Goal: Information Seeking & Learning: Learn about a topic

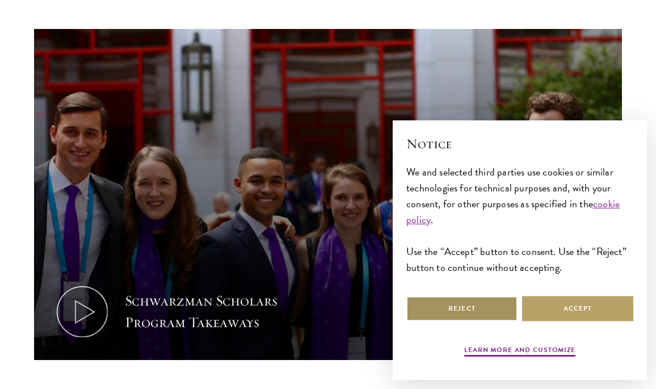
click at [472, 313] on button "Reject" at bounding box center [462, 309] width 111 height 26
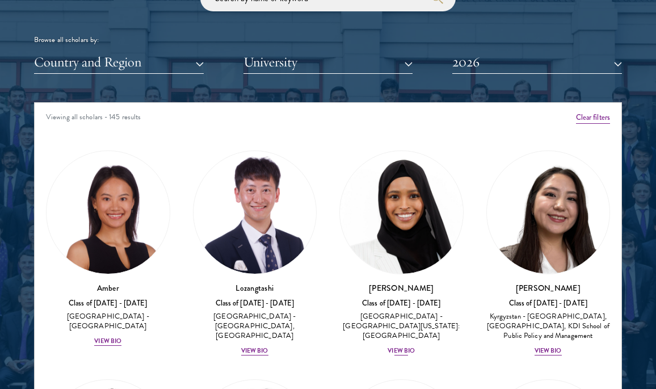
scroll to position [7, 0]
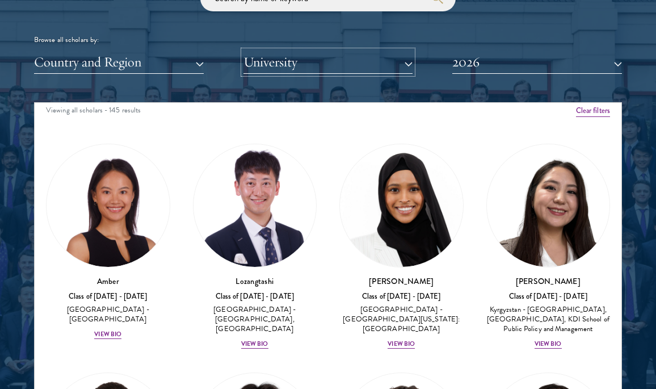
click at [338, 57] on button "University" at bounding box center [329, 62] width 170 height 23
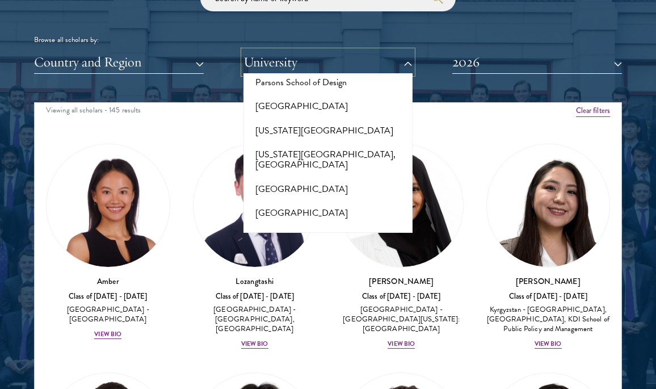
scroll to position [5896, 0]
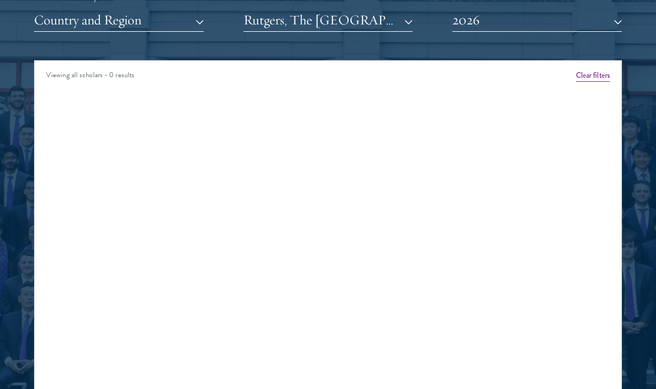
scroll to position [1407, 0]
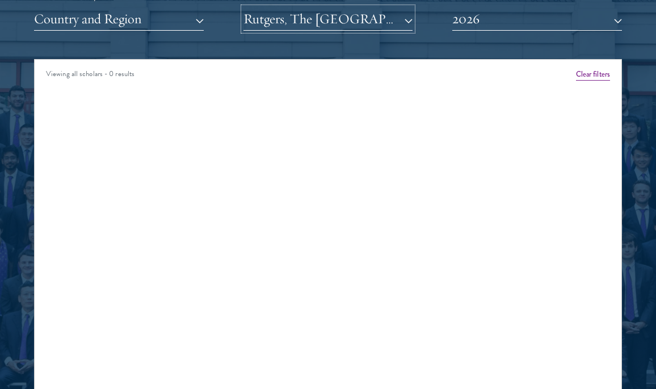
click at [344, 26] on button "Rutgers, The [GEOGRAPHIC_DATA][US_STATE]" at bounding box center [329, 18] width 170 height 23
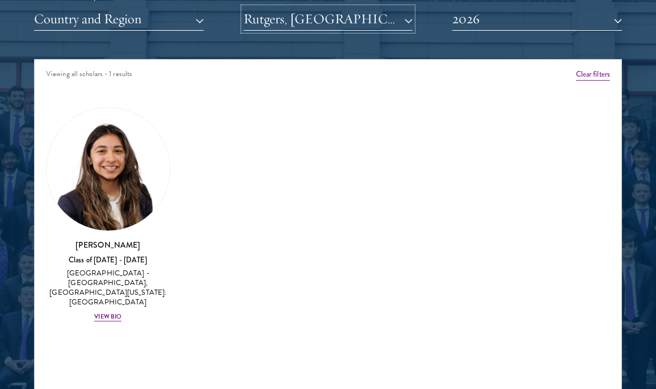
click at [322, 22] on button "Rutgers, [GEOGRAPHIC_DATA][US_STATE]: [GEOGRAPHIC_DATA]" at bounding box center [329, 18] width 170 height 23
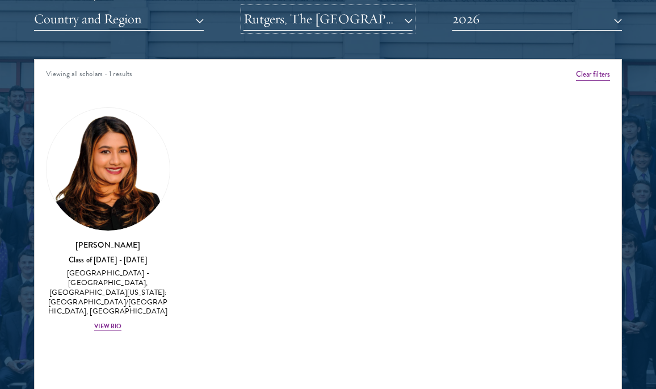
click at [333, 28] on button "Rutgers, The [GEOGRAPHIC_DATA][US_STATE]: [GEOGRAPHIC_DATA]/[GEOGRAPHIC_DATA] C…" at bounding box center [329, 18] width 170 height 23
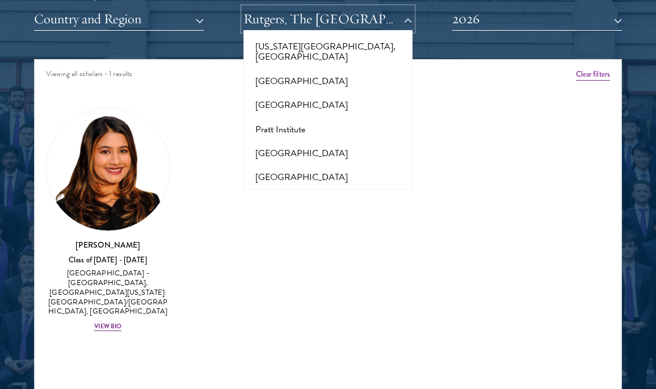
scroll to position [5966, 0]
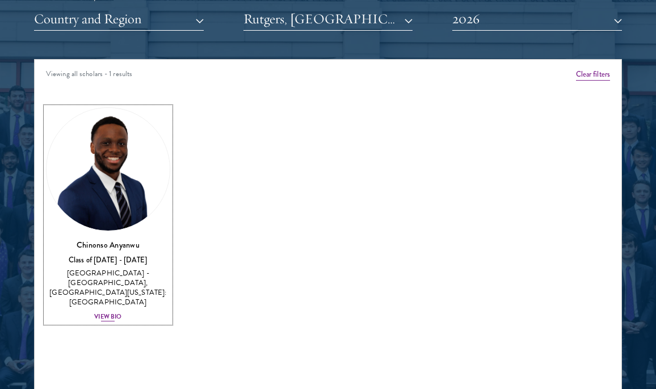
click at [99, 201] on img at bounding box center [108, 169] width 123 height 123
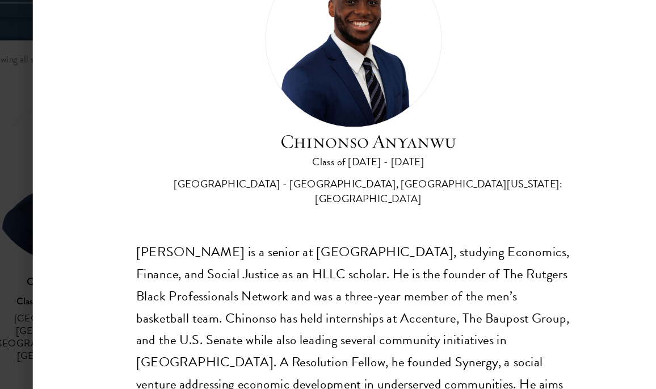
scroll to position [56, 0]
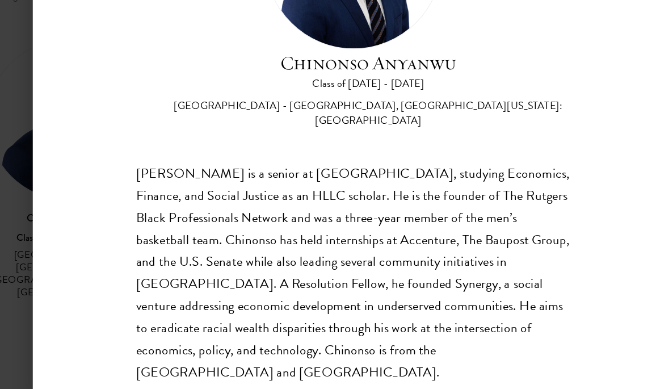
click at [357, 132] on h2 "Chinonso Anyanwu" at bounding box center [339, 126] width 312 height 22
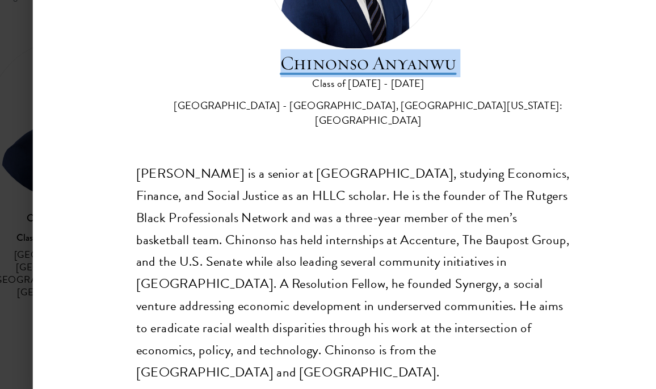
copy div "Chinonso Anyanwu"
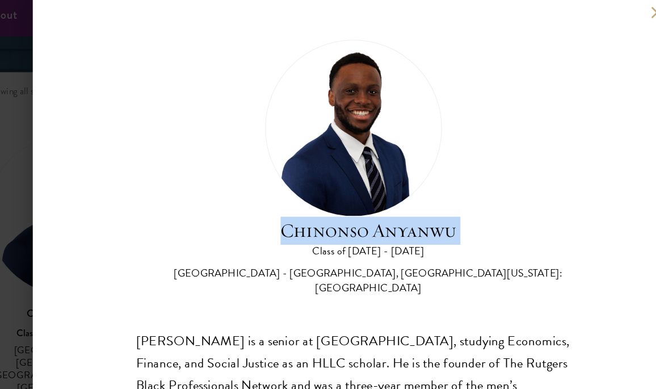
scroll to position [1382, 0]
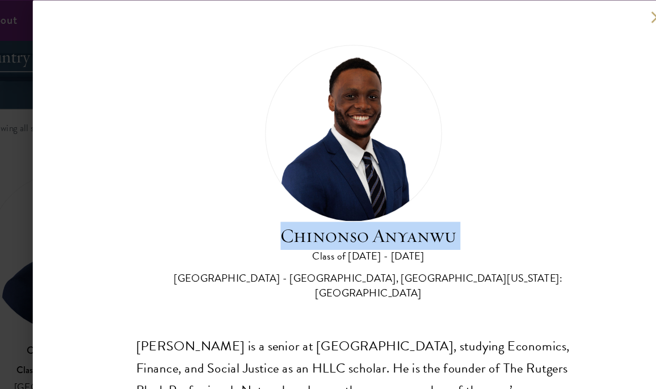
click at [61, 85] on div "[PERSON_NAME] Class of [DATE] - [DATE] [GEOGRAPHIC_DATA] - [GEOGRAPHIC_DATA], […" at bounding box center [328, 194] width 656 height 389
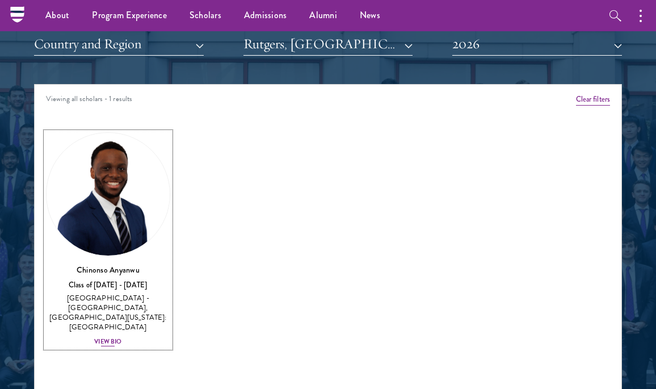
click at [96, 264] on h3 "Chinonso Anyanwu" at bounding box center [108, 269] width 124 height 11
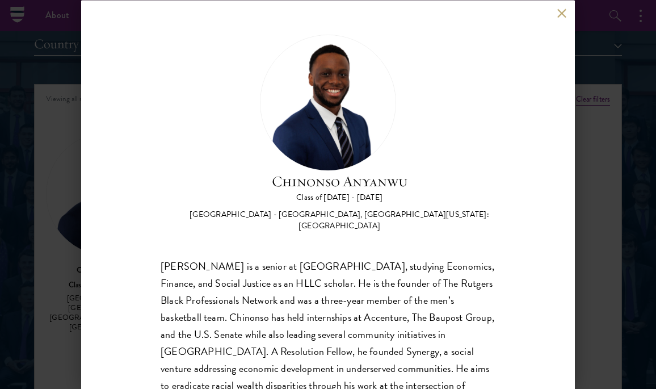
click at [348, 180] on h2 "Chinonso Anyanwu" at bounding box center [339, 181] width 312 height 22
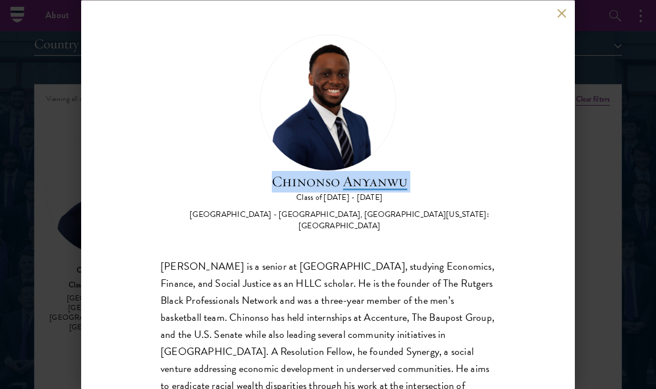
copy div "Chinonso Anyanwu"
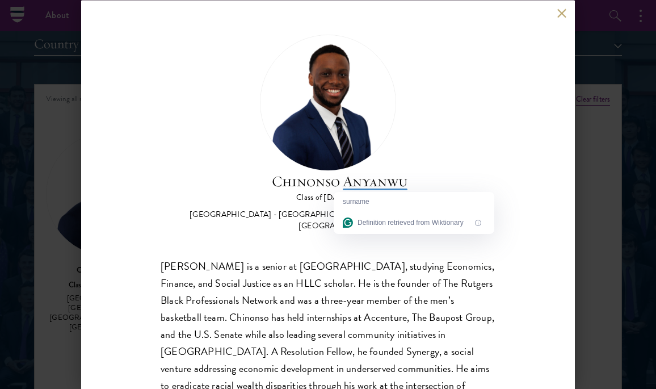
click at [590, 56] on div "[PERSON_NAME] Class of [DATE] - [DATE] [GEOGRAPHIC_DATA] - [GEOGRAPHIC_DATA], […" at bounding box center [328, 194] width 656 height 389
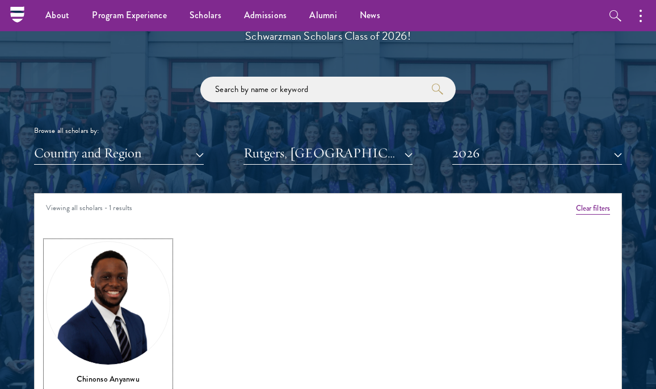
scroll to position [1241, 0]
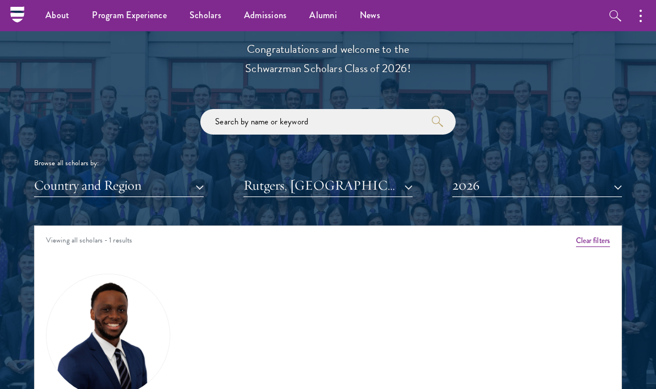
click at [136, 198] on div "Scholar Directory Congratulations and welcome to the Schwarzman Scholars Class …" at bounding box center [328, 283] width 588 height 565
click at [136, 181] on button "Country and Region" at bounding box center [119, 185] width 170 height 23
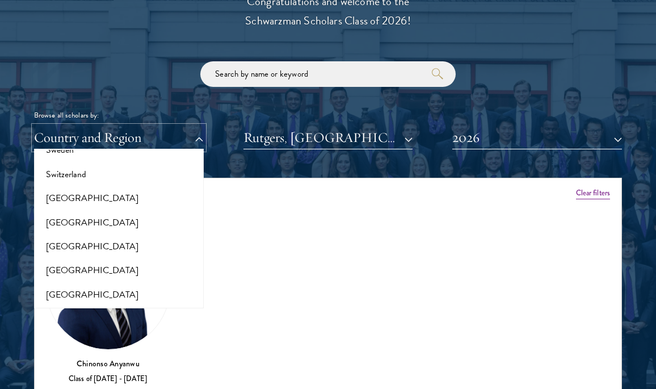
scroll to position [2301, 0]
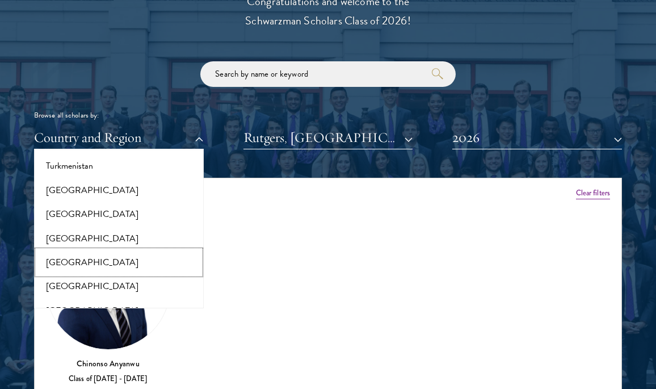
click at [105, 252] on button "[GEOGRAPHIC_DATA]" at bounding box center [118, 262] width 163 height 24
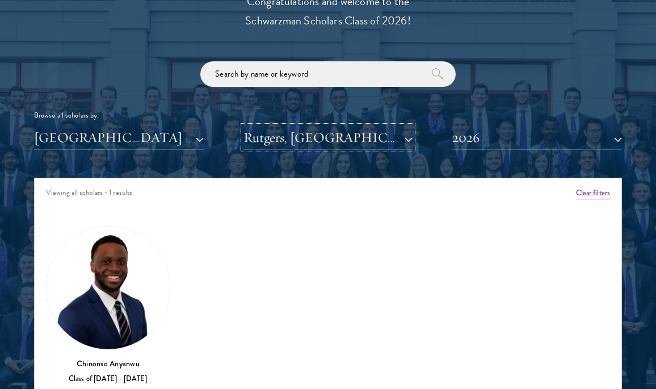
click at [337, 132] on button "Rutgers, [GEOGRAPHIC_DATA][US_STATE]: [GEOGRAPHIC_DATA]" at bounding box center [329, 137] width 170 height 23
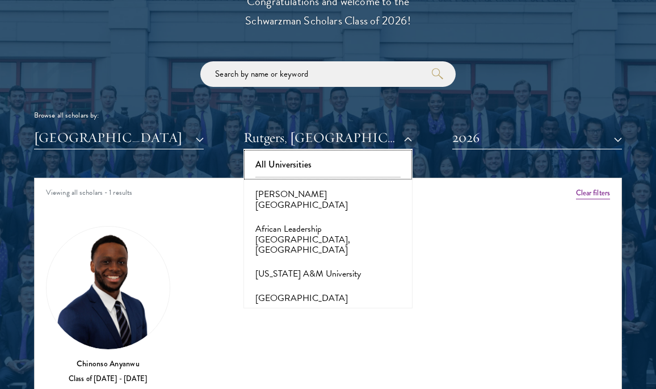
click at [311, 167] on button "All Universities" at bounding box center [328, 165] width 163 height 24
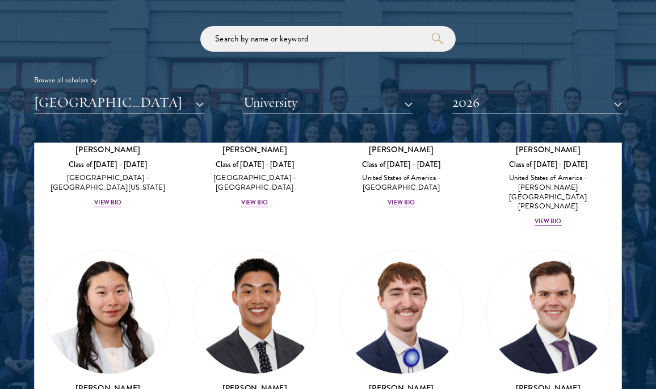
scroll to position [2894, 0]
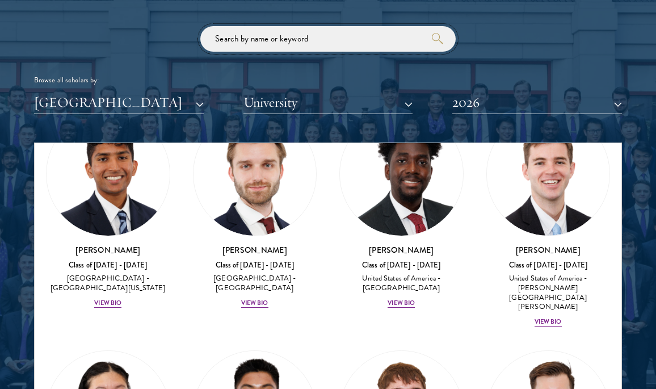
click at [284, 47] on input "search" at bounding box center [327, 39] width 255 height 26
type input "b"
type input "[PERSON_NAME]"
click button "submit" at bounding box center [0, 0] width 0 height 0
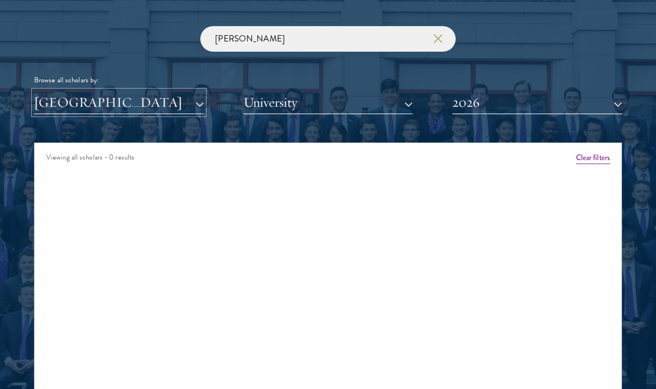
click at [187, 99] on button "[GEOGRAPHIC_DATA]" at bounding box center [119, 102] width 170 height 23
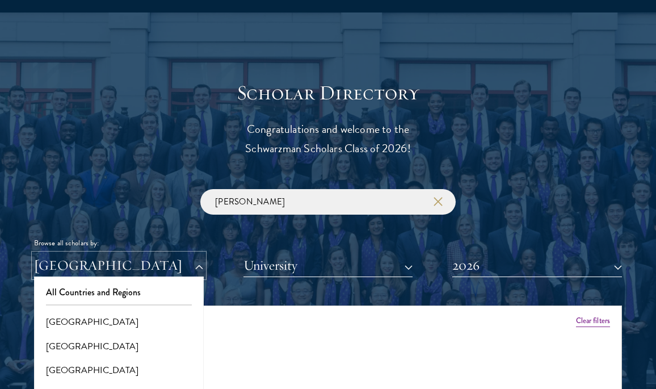
scroll to position [1384, 0]
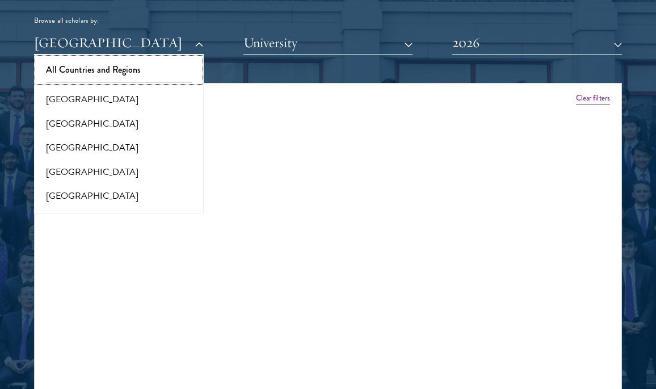
click at [130, 67] on button "All Countries and Regions" at bounding box center [118, 70] width 163 height 24
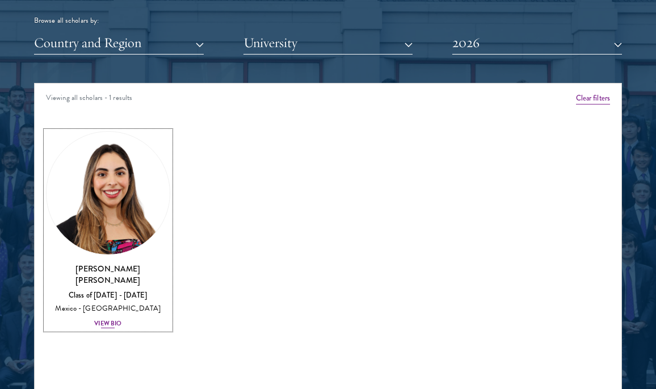
click at [118, 217] on img at bounding box center [108, 193] width 123 height 123
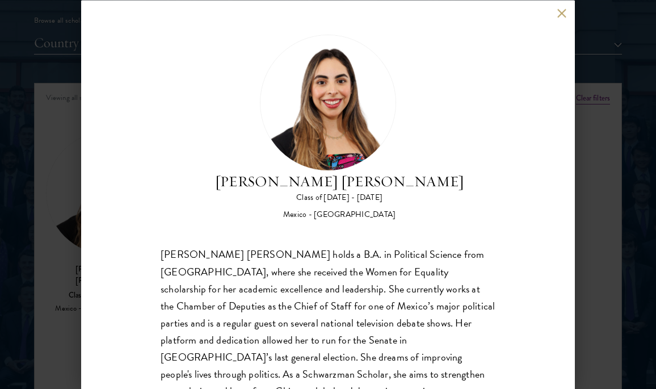
click at [376, 181] on h2 "[PERSON_NAME] [PERSON_NAME]" at bounding box center [339, 181] width 249 height 22
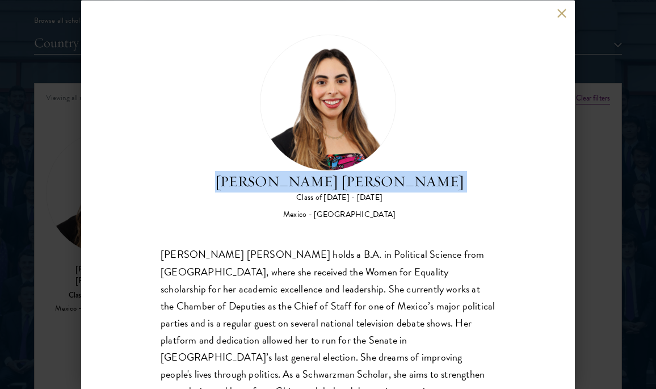
click at [376, 181] on h2 "[PERSON_NAME] [PERSON_NAME]" at bounding box center [339, 181] width 249 height 22
copy div "[PERSON_NAME] [PERSON_NAME]"
click at [44, 55] on div "[PERSON_NAME] [PERSON_NAME] Class of [DATE] - [DATE] [GEOGRAPHIC_DATA] - [GEOGR…" at bounding box center [328, 194] width 656 height 389
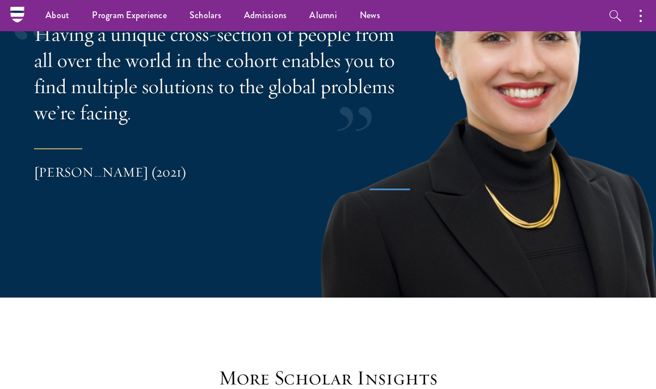
scroll to position [2370, 0]
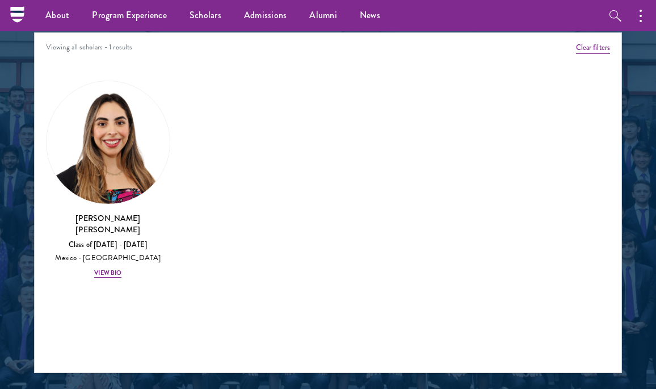
scroll to position [1434, 0]
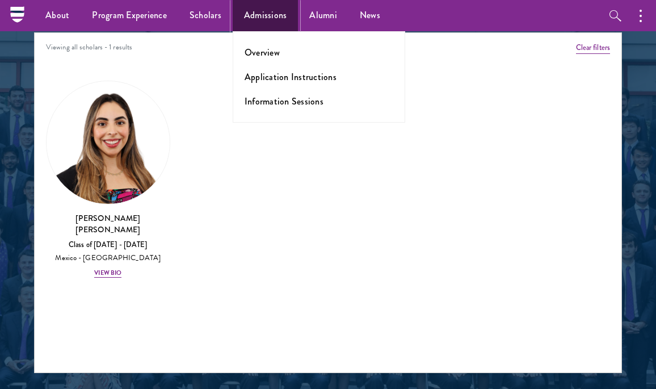
click at [263, 21] on link "Admissions" at bounding box center [266, 15] width 66 height 31
